Goal: Task Accomplishment & Management: Use online tool/utility

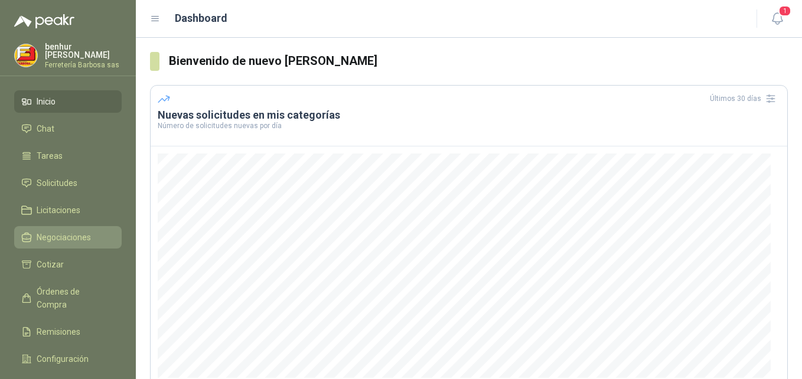
click at [73, 235] on span "Negociaciones" at bounding box center [64, 237] width 54 height 13
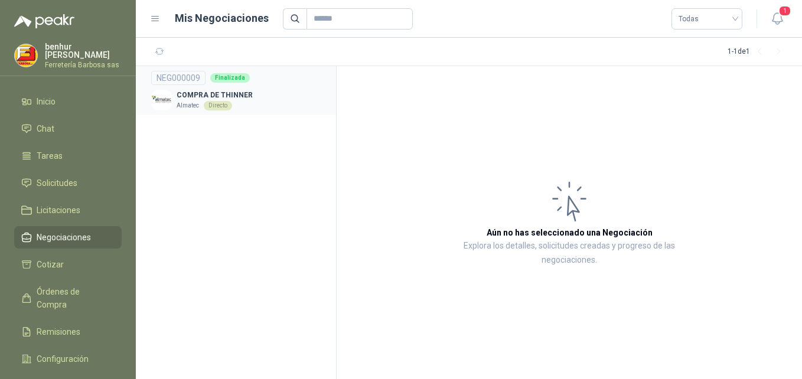
click at [206, 106] on div "Directo" at bounding box center [218, 105] width 28 height 9
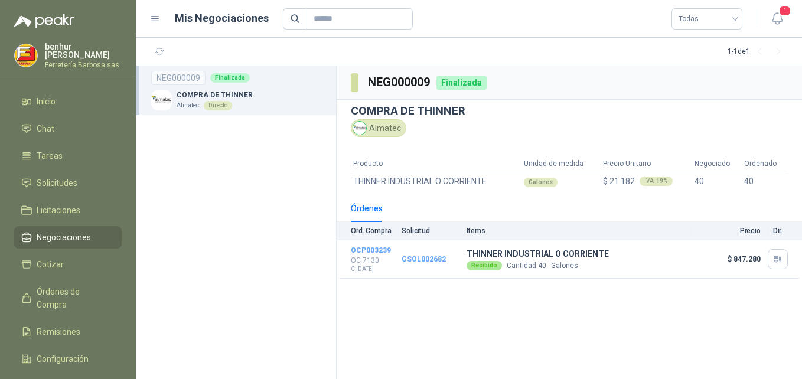
click at [158, 102] on img at bounding box center [161, 100] width 21 height 21
click at [59, 101] on li "Inicio" at bounding box center [67, 101] width 93 height 13
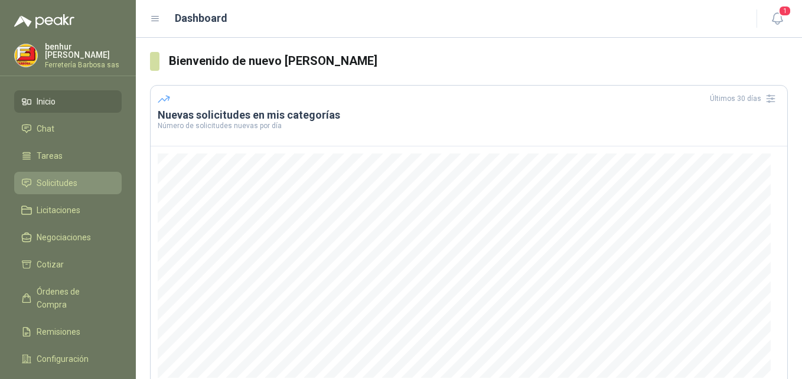
click at [70, 181] on span "Solicitudes" at bounding box center [57, 183] width 41 height 13
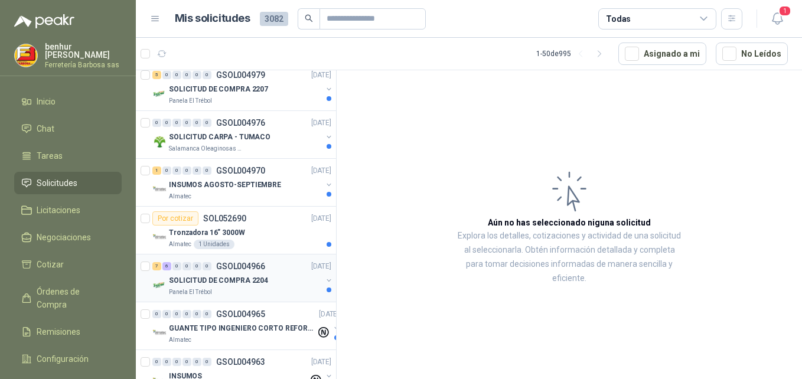
scroll to position [1299, 0]
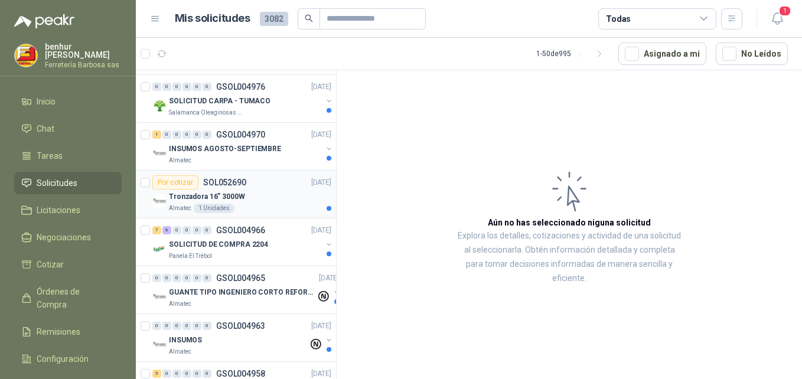
click at [254, 201] on div "Tronzadora 16” 3000W" at bounding box center [250, 197] width 162 height 14
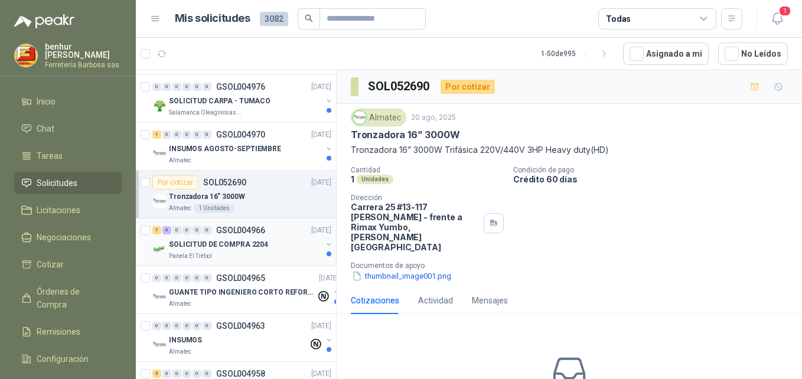
scroll to position [1358, 0]
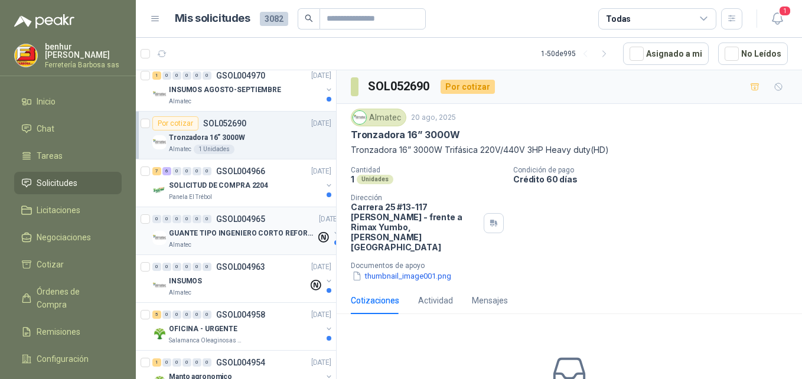
click at [235, 242] on div "Almatec" at bounding box center [242, 244] width 147 height 9
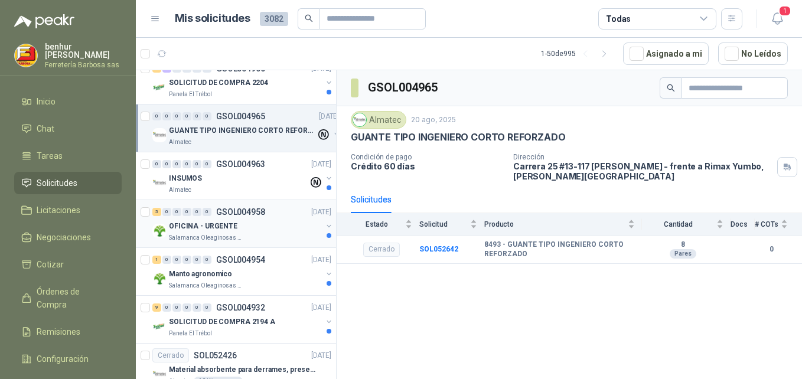
scroll to position [1476, 0]
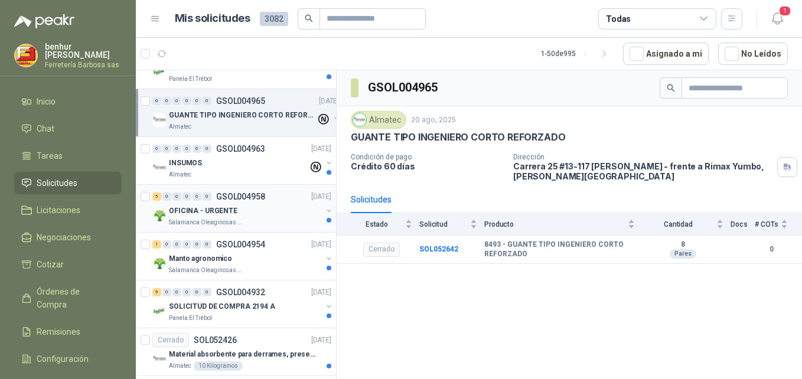
click at [235, 218] on p "Salamanca Oleaginosas SAS" at bounding box center [206, 222] width 74 height 9
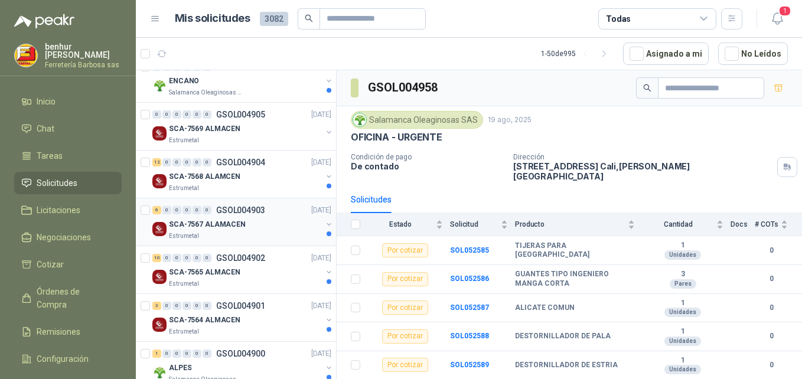
scroll to position [2067, 0]
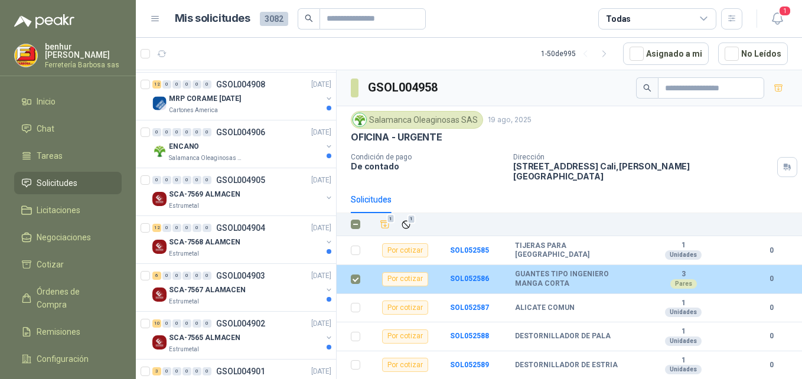
click at [639, 276] on td "GUANTES TIPO INGENIERO MANGA CORTA" at bounding box center [579, 279] width 128 height 29
click at [638, 277] on td "GUANTES TIPO INGENIERO MANGA CORTA" at bounding box center [579, 279] width 128 height 29
click at [635, 278] on td "GUANTES TIPO INGENIERO MANGA CORTA" at bounding box center [579, 279] width 128 height 29
click at [407, 273] on div "Por cotizar" at bounding box center [405, 279] width 46 height 14
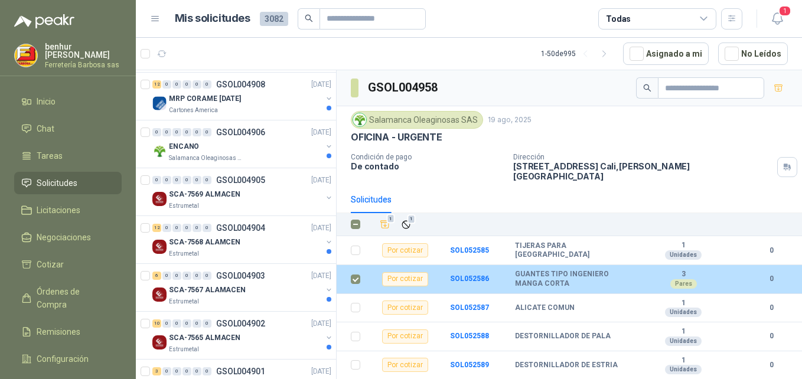
click at [764, 273] on b "0" at bounding box center [771, 278] width 33 height 11
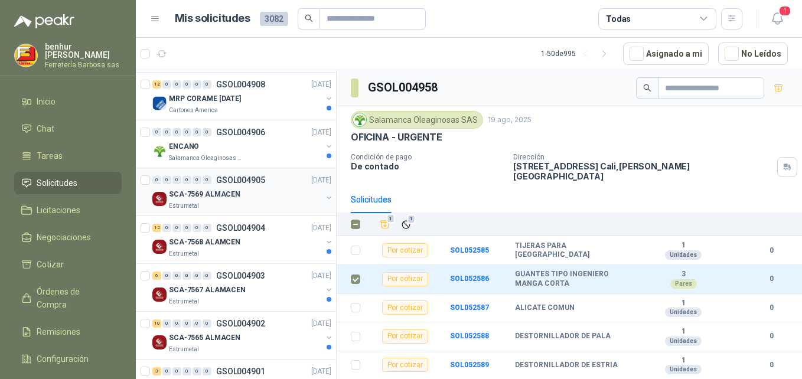
click at [230, 198] on p "SCA-7569 ALMACEN" at bounding box center [204, 194] width 71 height 11
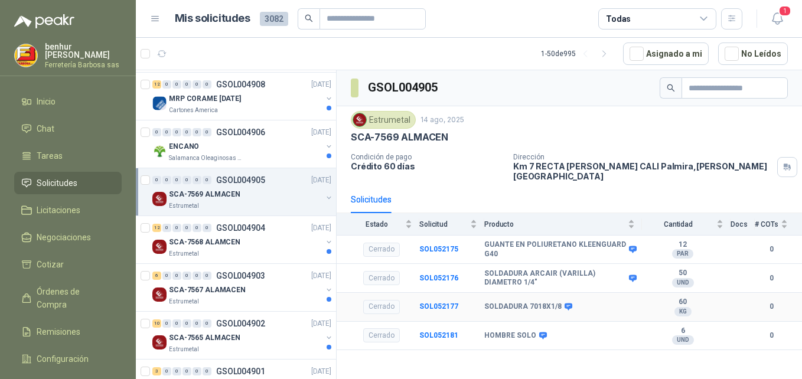
click at [388, 300] on div "Cerrado" at bounding box center [381, 307] width 37 height 14
click at [223, 194] on p "SCA-7569 ALMACEN" at bounding box center [204, 194] width 71 height 11
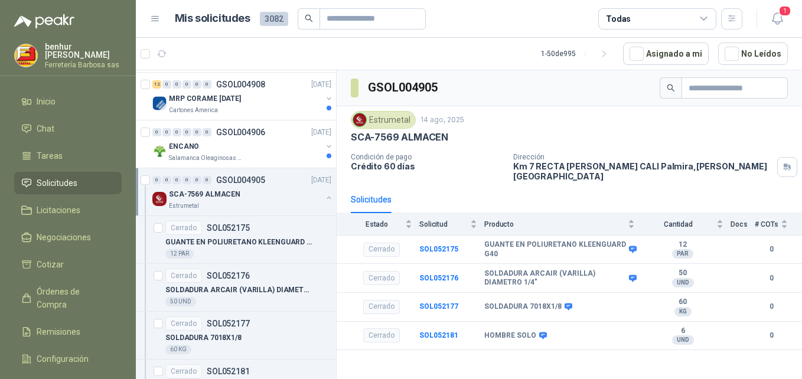
click at [241, 197] on div "SCA-7569 ALMACEN" at bounding box center [245, 194] width 153 height 14
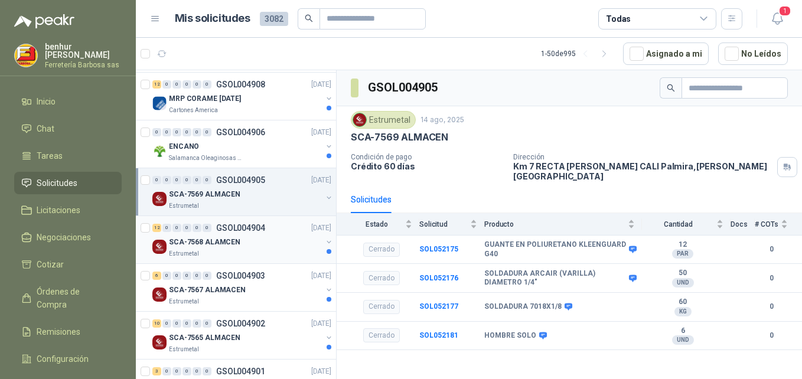
click at [240, 244] on div "SCA-7568 ALAMCEN" at bounding box center [245, 242] width 153 height 14
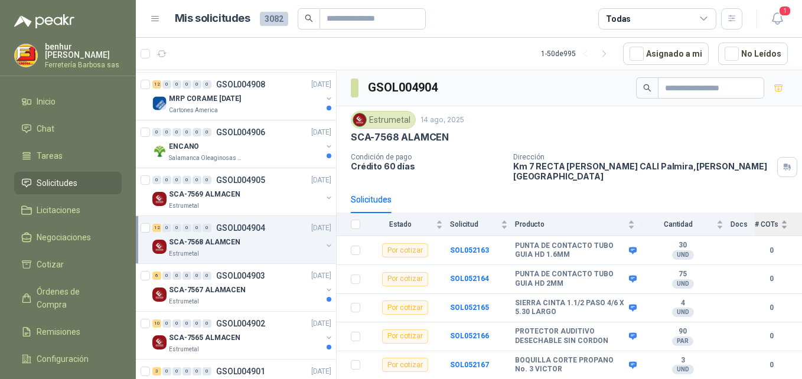
click at [755, 220] on span "# COTs" at bounding box center [767, 224] width 24 height 8
click at [763, 251] on td "0" at bounding box center [778, 250] width 47 height 29
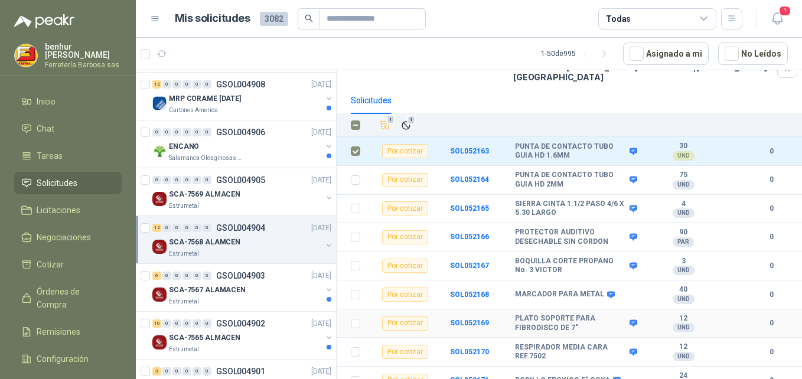
scroll to position [118, 0]
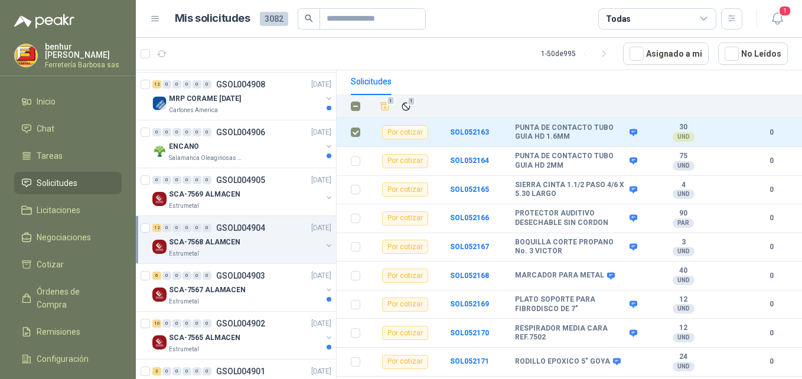
click at [230, 239] on p "SCA-7568 ALAMCEN" at bounding box center [204, 242] width 71 height 11
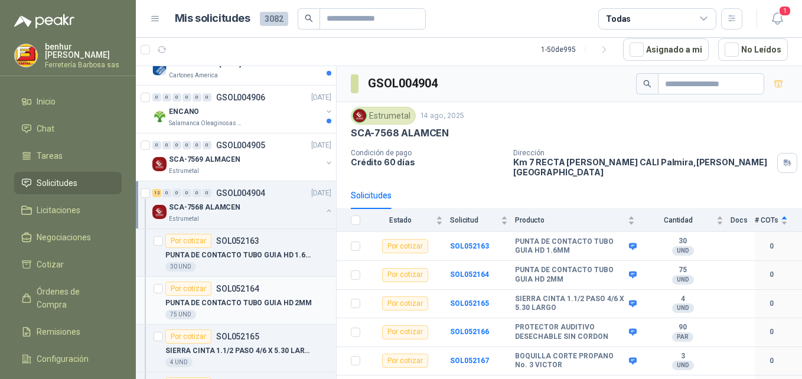
scroll to position [2126, 0]
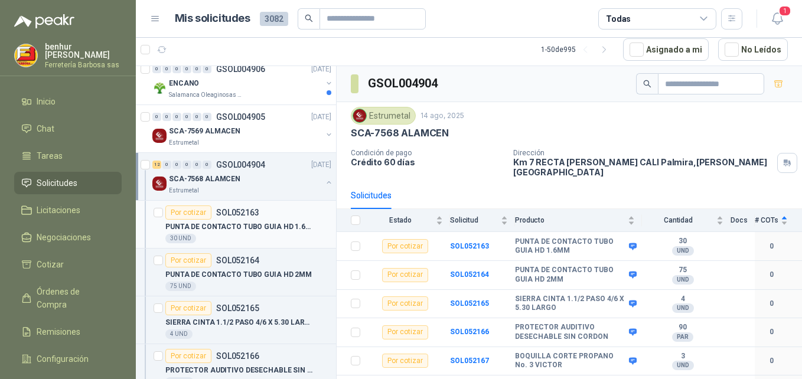
click at [230, 226] on p "PUNTA DE CONTACTO TUBO GUIA HD 1.6MM" at bounding box center [238, 226] width 147 height 11
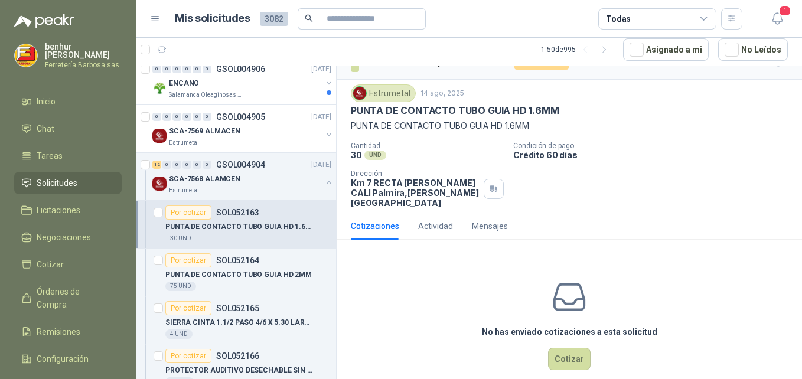
scroll to position [31, 0]
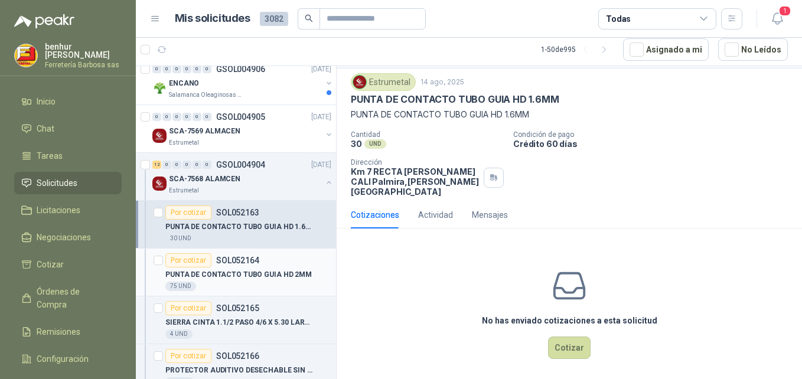
click at [247, 273] on p "PUNTA DE CONTACTO TUBO GUIA HD 2MM" at bounding box center [238, 274] width 146 height 11
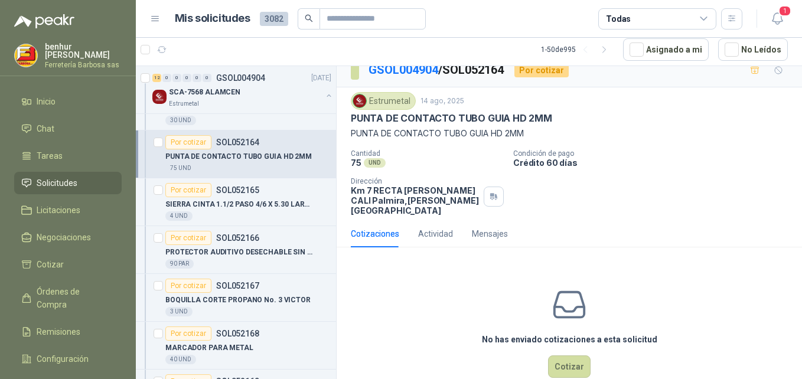
scroll to position [31, 0]
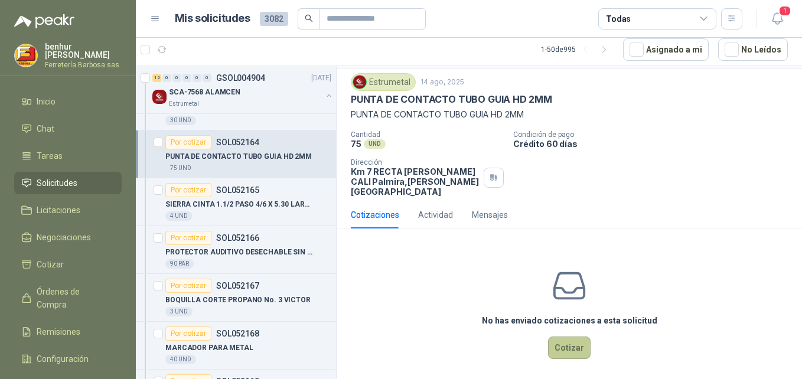
click at [564, 337] on button "Cotizar" at bounding box center [569, 348] width 43 height 22
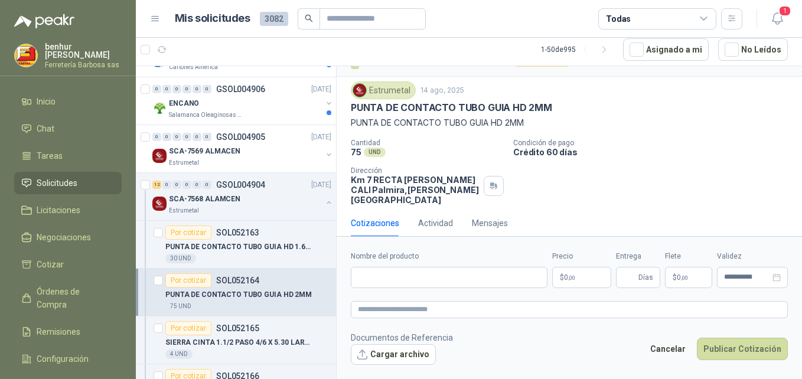
scroll to position [2126, 0]
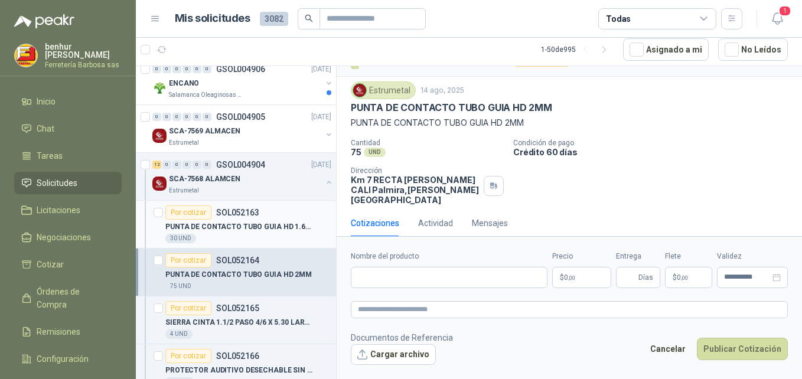
click at [234, 236] on div "30 UND" at bounding box center [248, 238] width 166 height 9
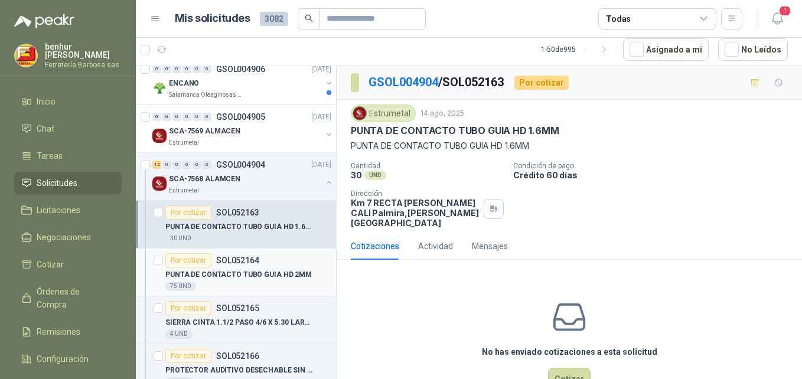
click at [230, 276] on p "PUNTA DE CONTACTO TUBO GUIA HD 2MM" at bounding box center [238, 274] width 146 height 11
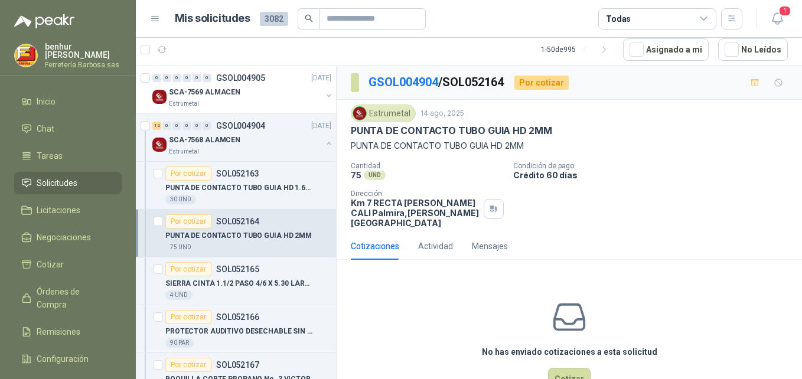
scroll to position [2185, 0]
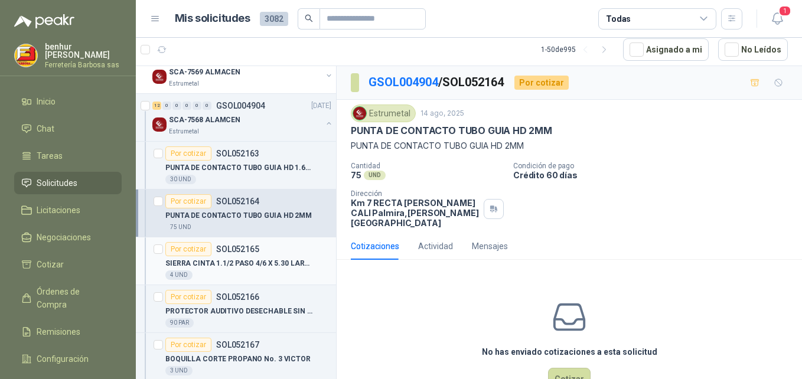
click at [227, 259] on p "SIERRA CINTA 1.1/2 PASO 4/6 X 5.30 LARGO" at bounding box center [238, 263] width 147 height 11
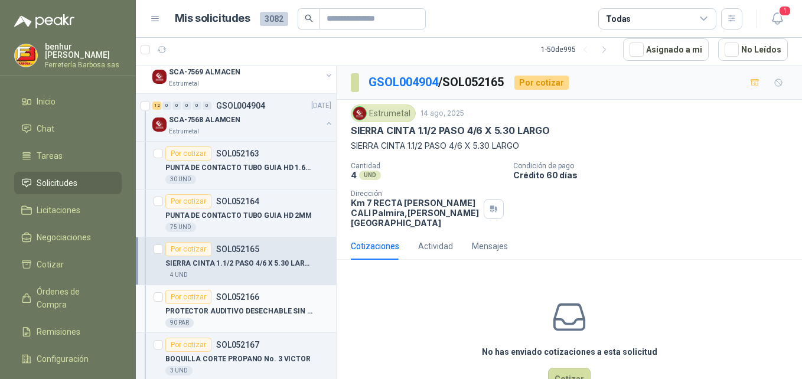
click at [244, 307] on p "PROTECTOR AUDITIVO DESECHABLE SIN CORDON" at bounding box center [238, 311] width 147 height 11
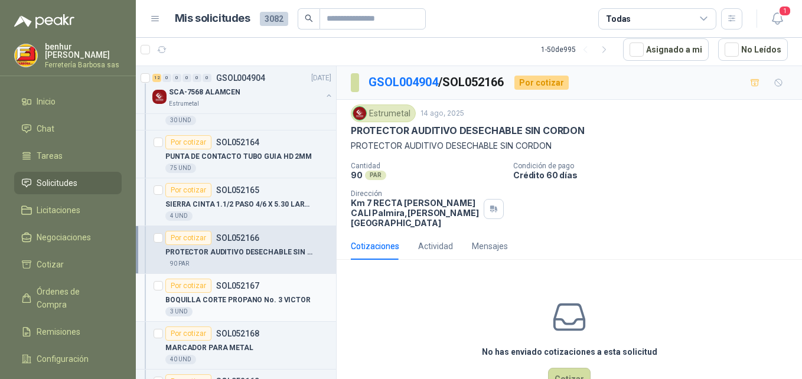
click at [244, 296] on p "BOQUILLA CORTE PROPANO No. 3 VICTOR" at bounding box center [237, 300] width 145 height 11
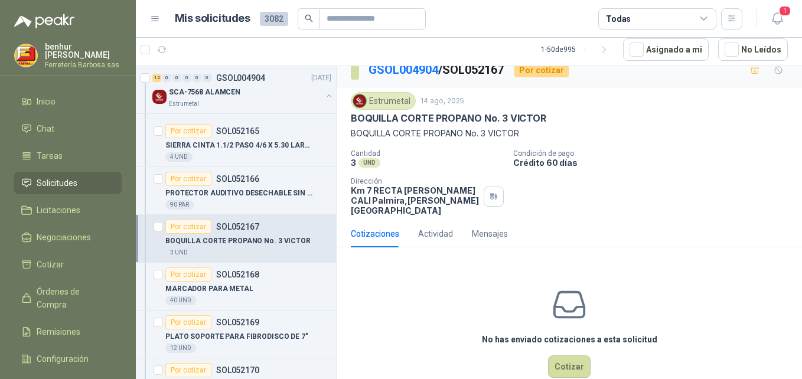
scroll to position [31, 0]
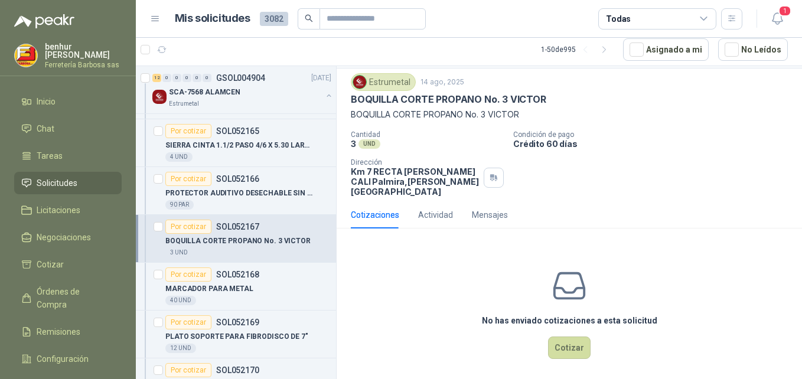
click at [380, 208] on div "Cotizaciones" at bounding box center [375, 214] width 48 height 13
click at [565, 337] on button "Cotizar" at bounding box center [569, 348] width 43 height 22
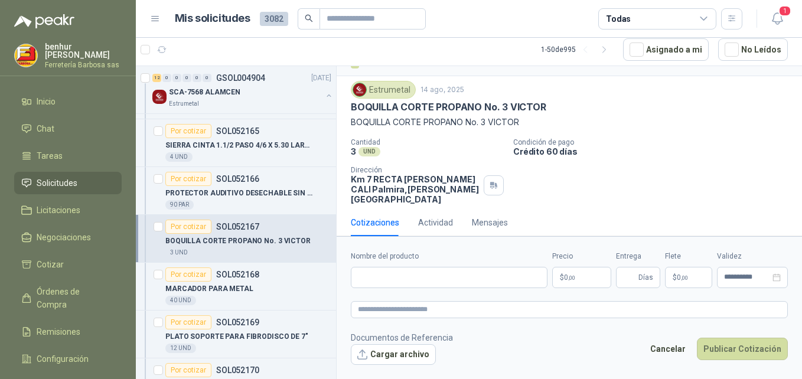
scroll to position [23, 0]
click at [408, 283] on input "Nombre del producto" at bounding box center [449, 277] width 197 height 21
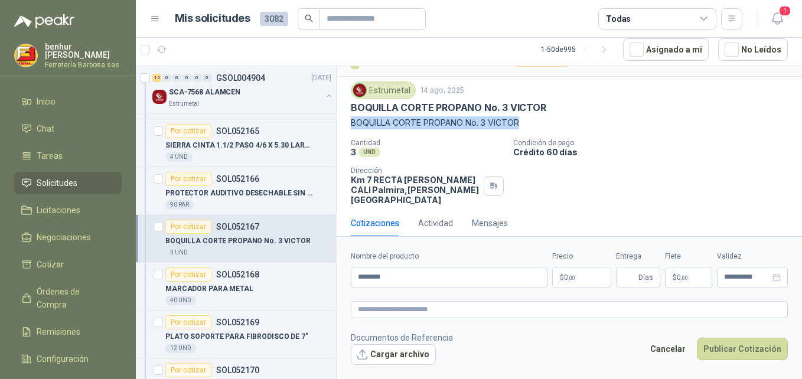
drag, startPoint x: 527, startPoint y: 122, endPoint x: 351, endPoint y: 122, distance: 176.0
click at [351, 122] on p "BOQUILLA CORTE PROPANO No. 3 VICTOR" at bounding box center [569, 122] width 437 height 13
copy p "BOQUILLA CORTE PROPANO No. 3 VICTOR"
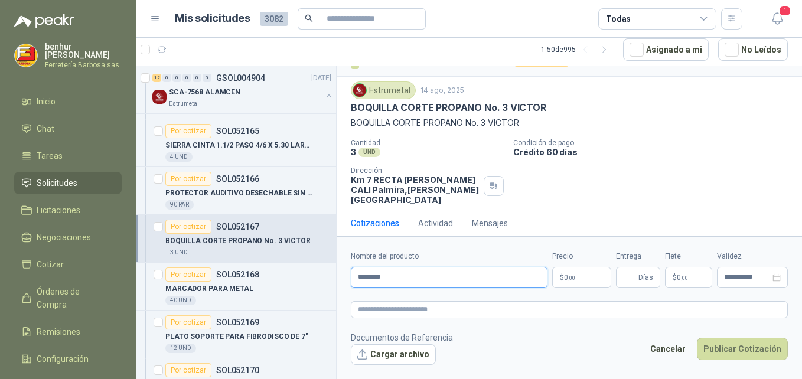
click at [391, 283] on input "*******" at bounding box center [449, 277] width 197 height 21
type input "*"
paste input "**********"
type input "**********"
click at [589, 276] on p "$ 0 ,00" at bounding box center [581, 277] width 59 height 21
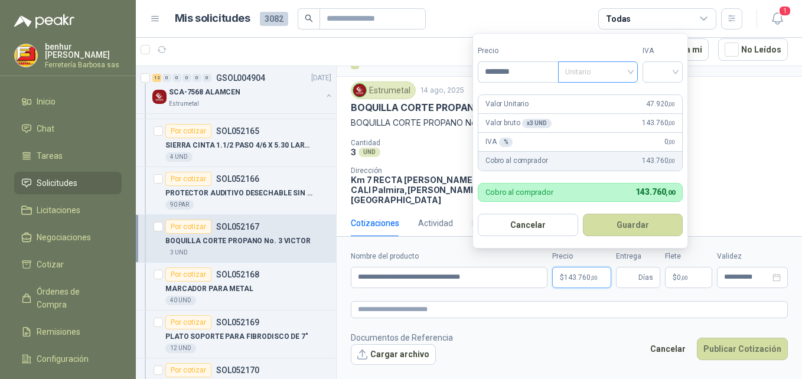
click at [631, 74] on span "Unitario" at bounding box center [598, 72] width 66 height 18
type input "********"
click at [611, 97] on div "Unitario" at bounding box center [600, 96] width 61 height 13
click at [676, 71] on input "search" at bounding box center [663, 71] width 26 height 18
click at [663, 95] on div "19%" at bounding box center [665, 96] width 22 height 13
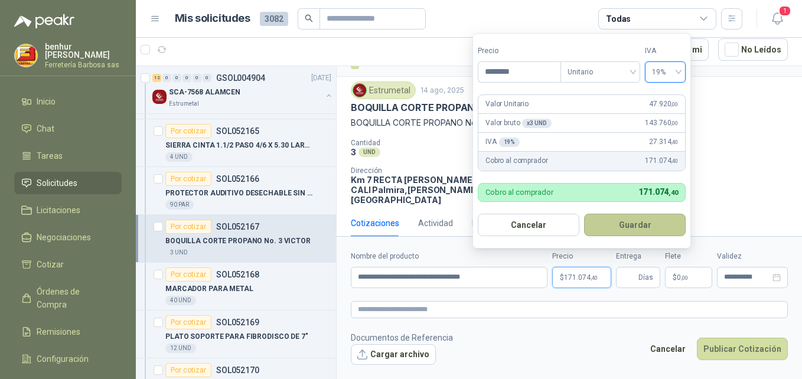
click at [614, 226] on button "Guardar" at bounding box center [635, 225] width 102 height 22
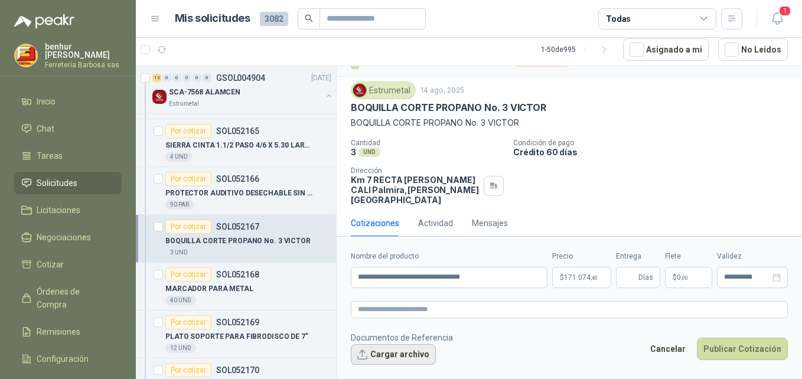
click at [402, 351] on button "Cargar archivo" at bounding box center [393, 354] width 85 height 21
click at [628, 279] on input "Entrega" at bounding box center [629, 278] width 13 height 20
type input "*"
click at [699, 277] on p "$ 0 ,00" at bounding box center [688, 277] width 47 height 21
click at [696, 296] on form "**********" at bounding box center [569, 307] width 465 height 143
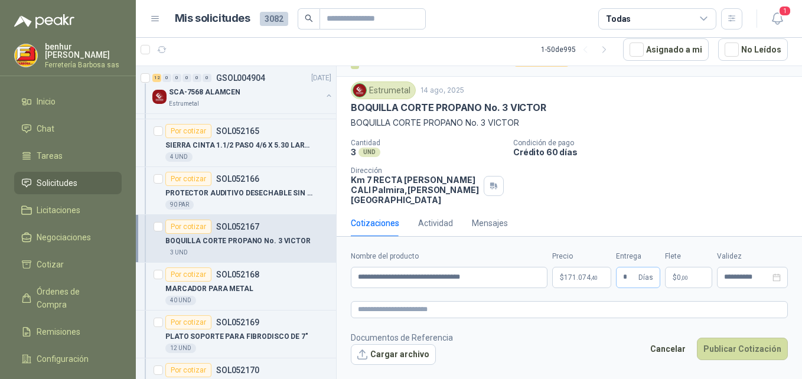
click at [638, 277] on span "* Días" at bounding box center [638, 277] width 44 height 21
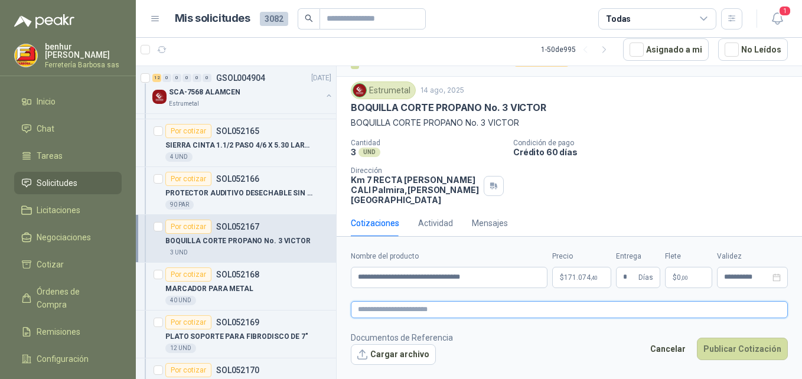
click at [680, 304] on textarea at bounding box center [569, 309] width 437 height 17
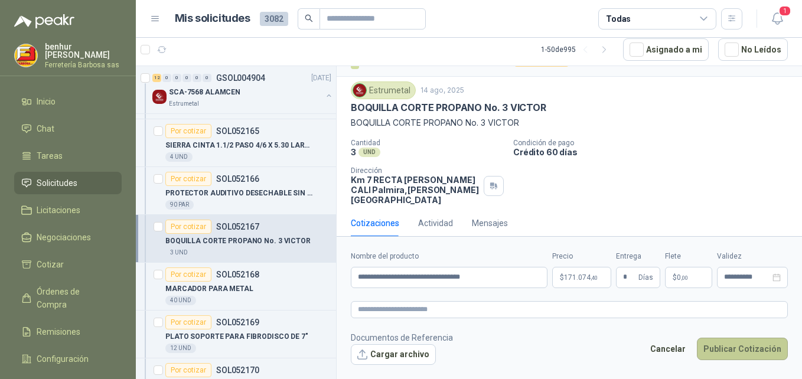
click at [733, 352] on button "Publicar Cotización" at bounding box center [742, 349] width 91 height 22
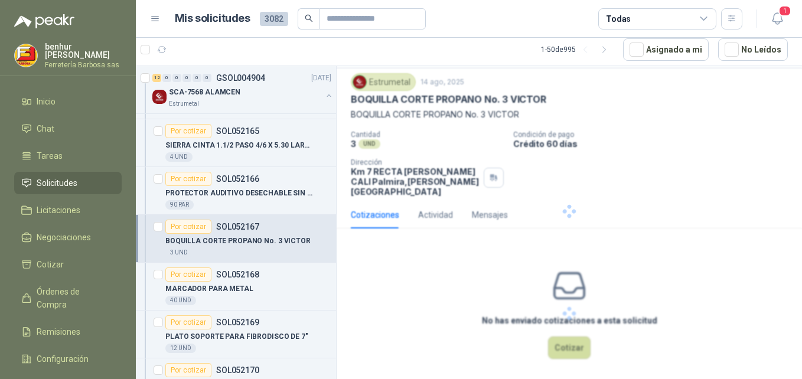
scroll to position [0, 0]
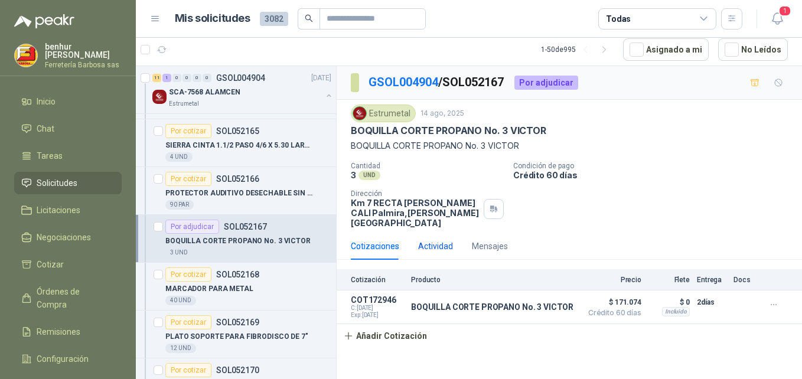
click at [443, 240] on div "Actividad" at bounding box center [435, 246] width 35 height 13
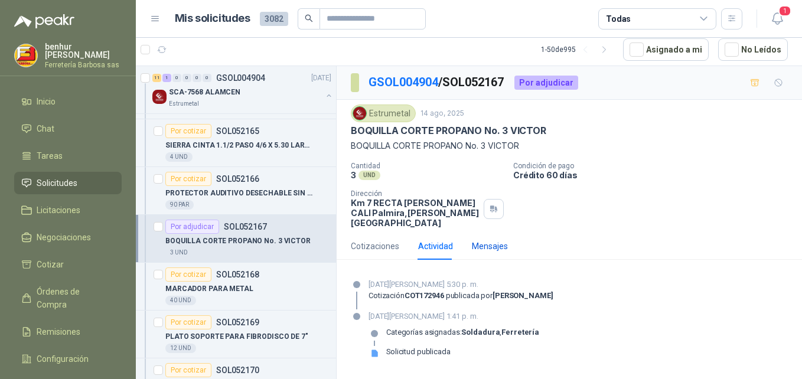
click at [487, 240] on div "Mensajes" at bounding box center [490, 246] width 36 height 13
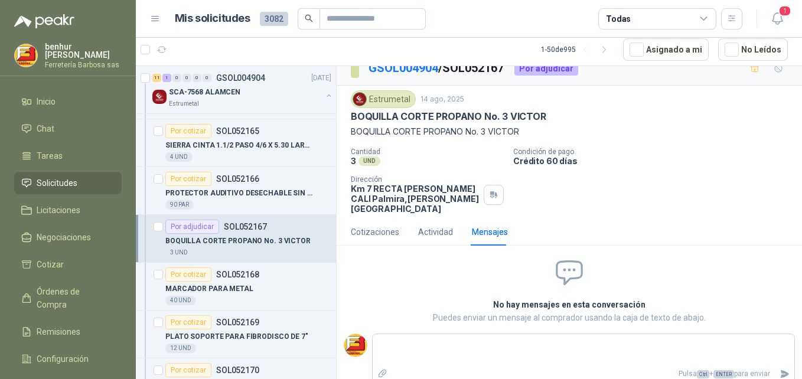
scroll to position [17, 0]
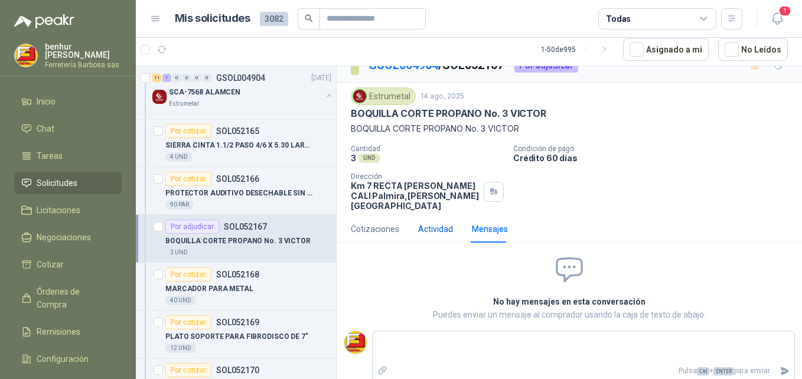
click at [447, 223] on div "Actividad" at bounding box center [435, 229] width 35 height 13
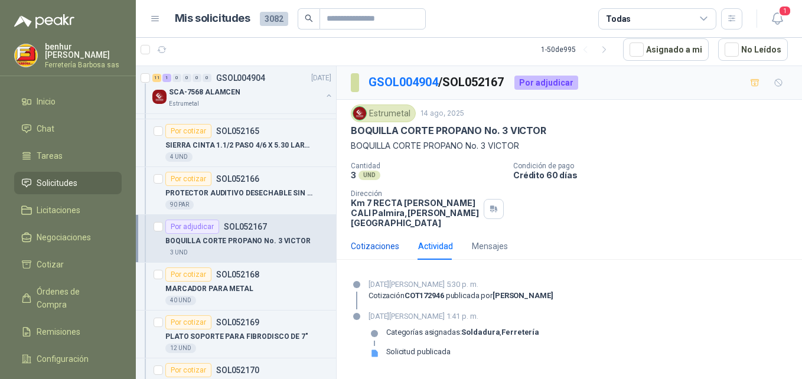
click at [386, 240] on div "Cotizaciones" at bounding box center [375, 246] width 48 height 13
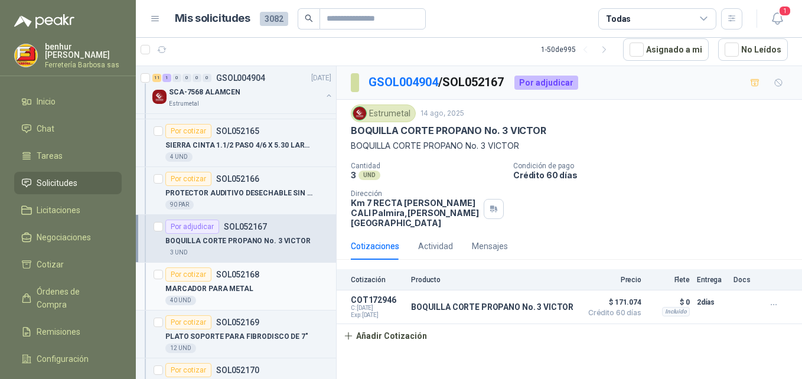
click at [244, 279] on p "SOL052168" at bounding box center [237, 274] width 43 height 8
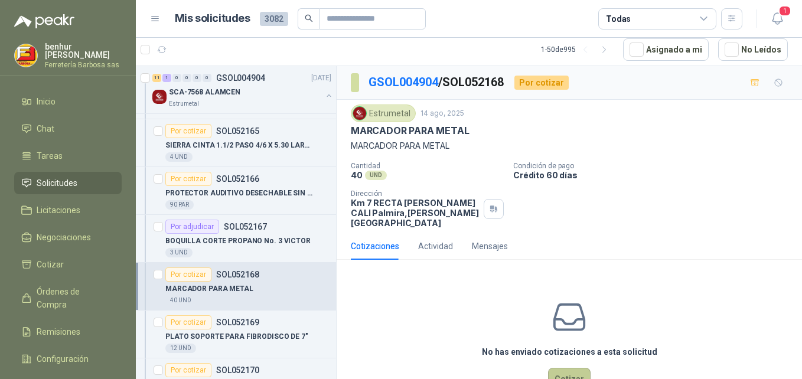
click at [567, 370] on button "Cotizar" at bounding box center [569, 379] width 43 height 22
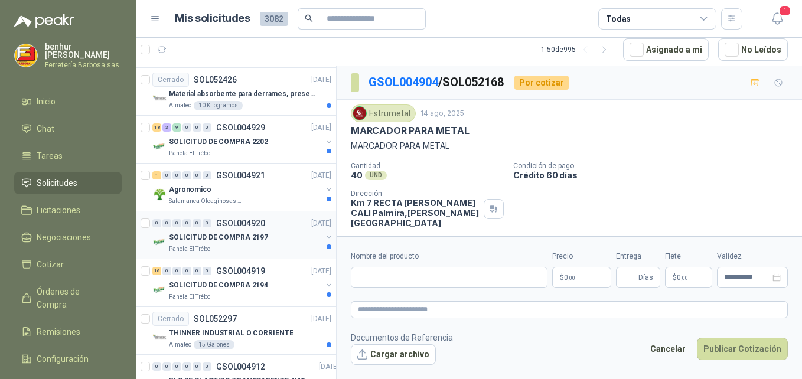
scroll to position [1713, 0]
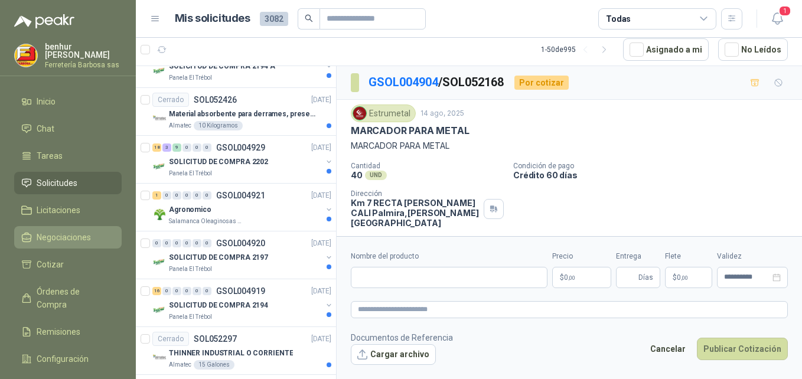
click at [64, 236] on span "Negociaciones" at bounding box center [64, 237] width 54 height 13
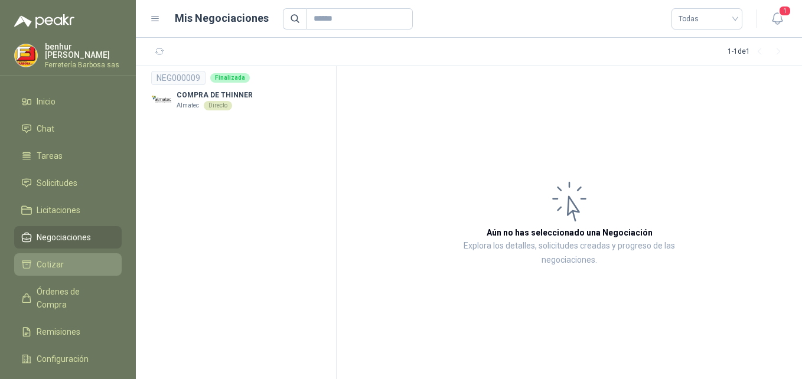
click at [77, 263] on li "Cotizar" at bounding box center [67, 264] width 93 height 13
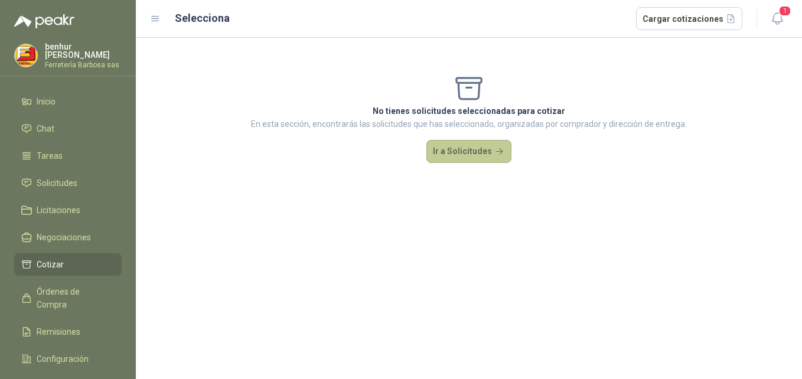
click at [482, 155] on button "Ir a Solicitudes" at bounding box center [468, 152] width 85 height 24
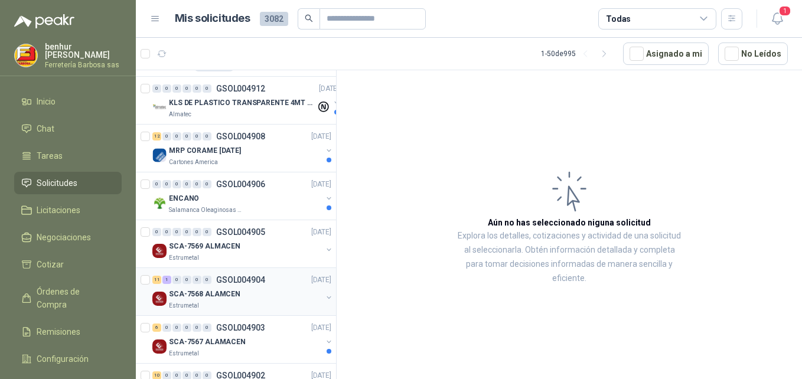
scroll to position [2036, 0]
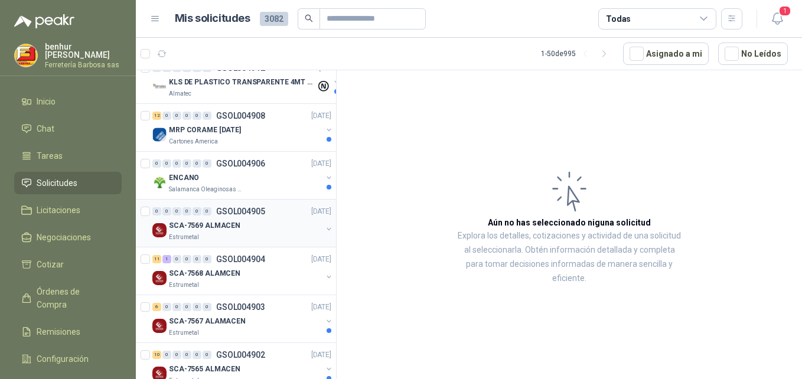
click at [265, 234] on div "Estrumetal" at bounding box center [245, 237] width 153 height 9
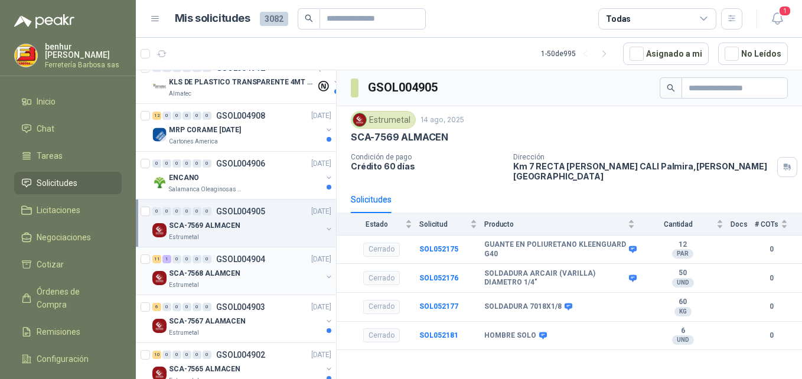
click at [254, 275] on div "SCA-7568 ALAMCEN" at bounding box center [245, 273] width 153 height 14
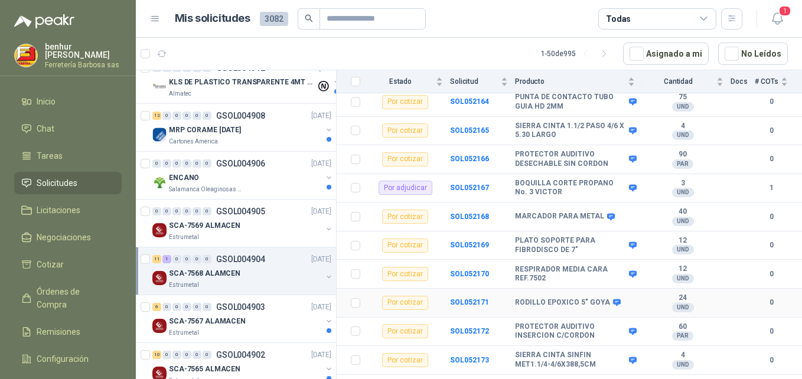
scroll to position [189, 0]
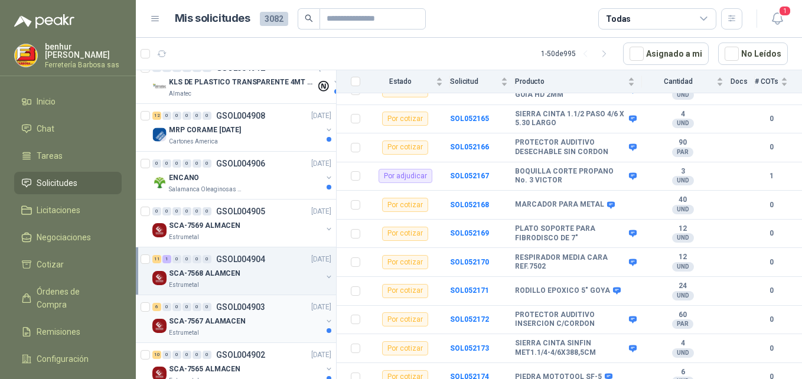
click at [217, 325] on p "SCA-7567 ALAMACEN" at bounding box center [207, 321] width 77 height 11
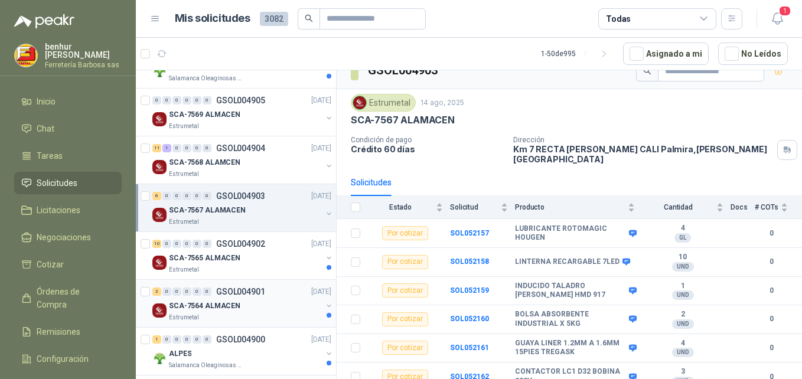
scroll to position [2154, 0]
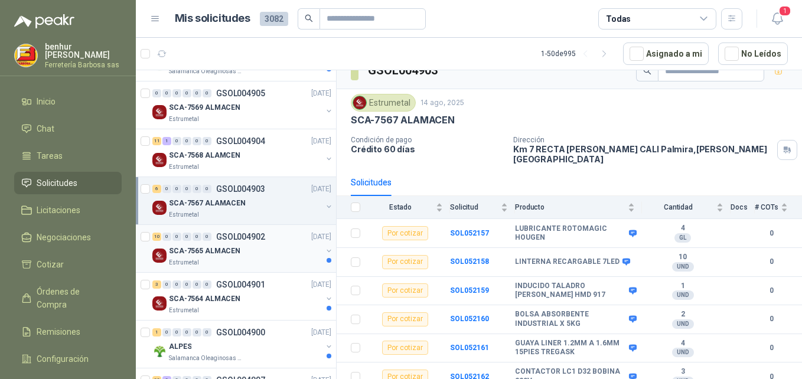
click at [236, 256] on div "SCA-7565 ALMACEN" at bounding box center [245, 251] width 153 height 14
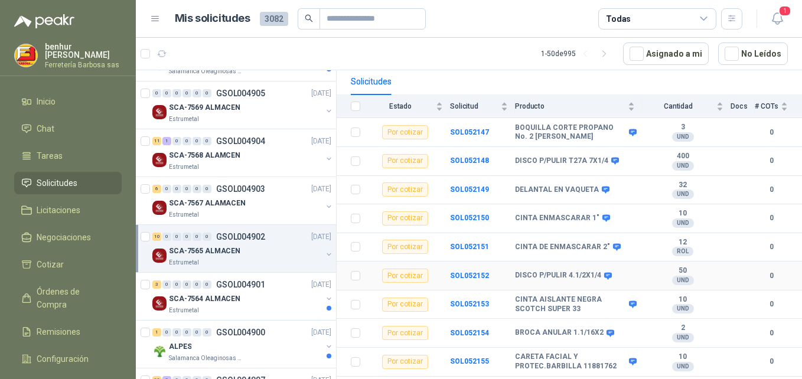
scroll to position [132, 0]
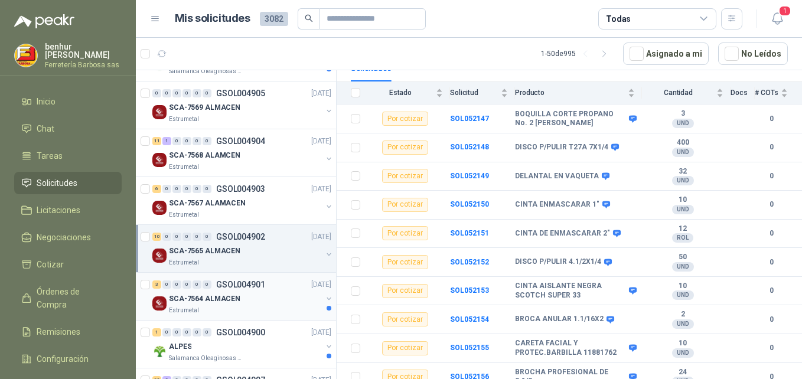
click at [242, 301] on div "SCA-7564 ALMACEN" at bounding box center [245, 299] width 153 height 14
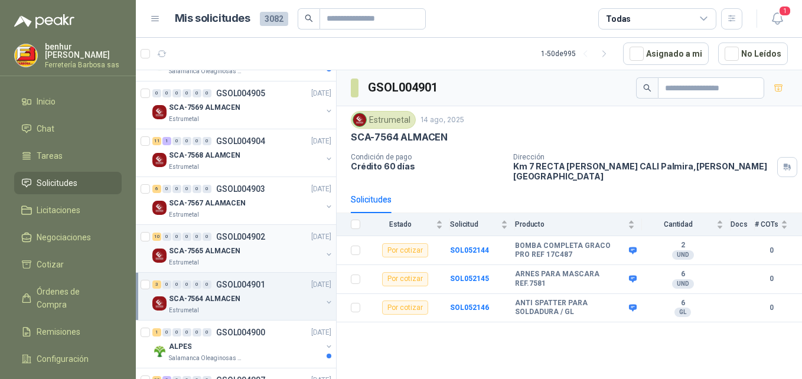
click at [250, 264] on div "Estrumetal" at bounding box center [245, 262] width 153 height 9
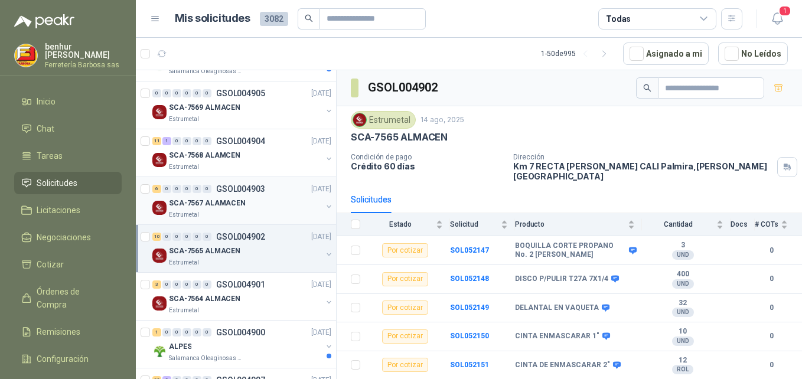
click at [246, 212] on div "Estrumetal" at bounding box center [245, 214] width 153 height 9
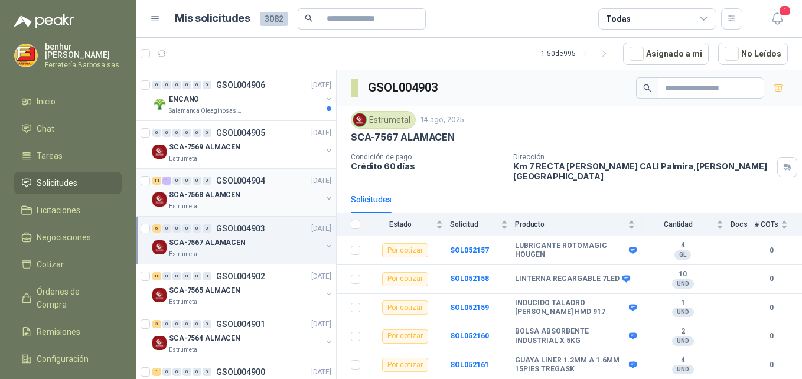
scroll to position [2036, 0]
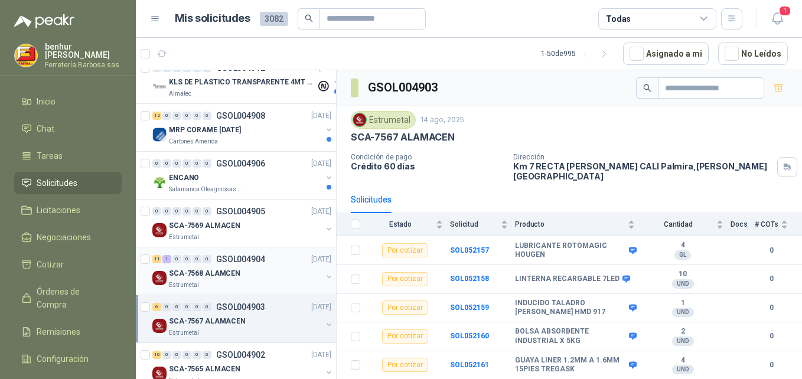
click at [249, 274] on div "SCA-7568 ALAMCEN" at bounding box center [245, 273] width 153 height 14
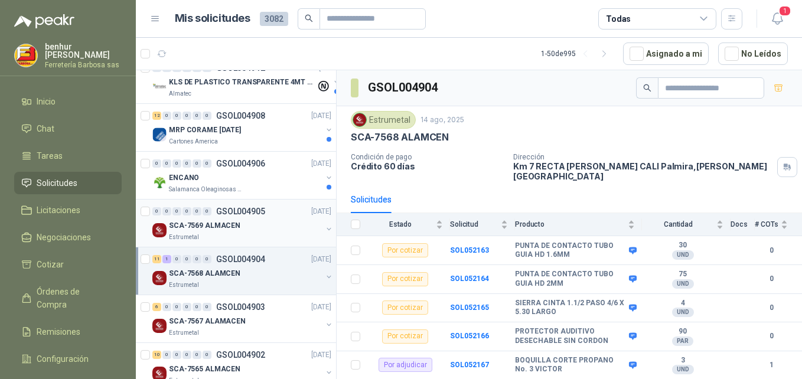
click at [250, 233] on div "Estrumetal" at bounding box center [245, 237] width 153 height 9
